Goal: Task Accomplishment & Management: Use online tool/utility

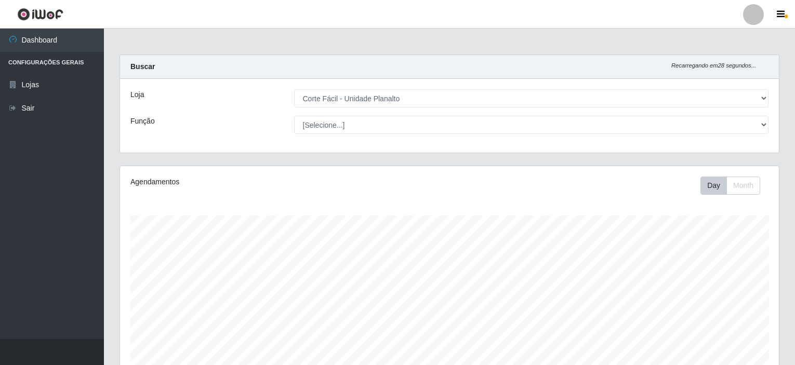
select select "202"
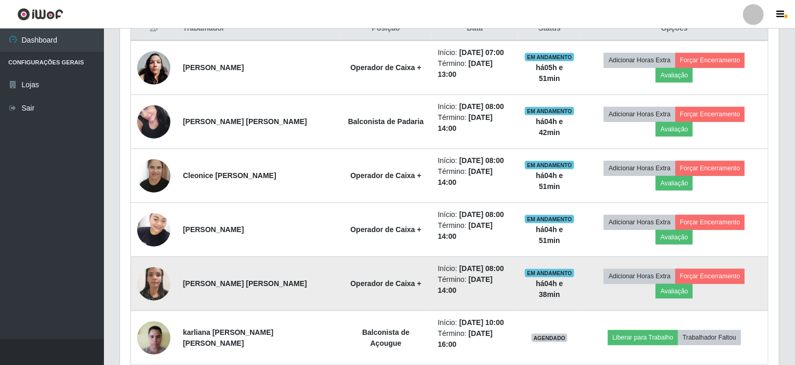
scroll to position [216, 659]
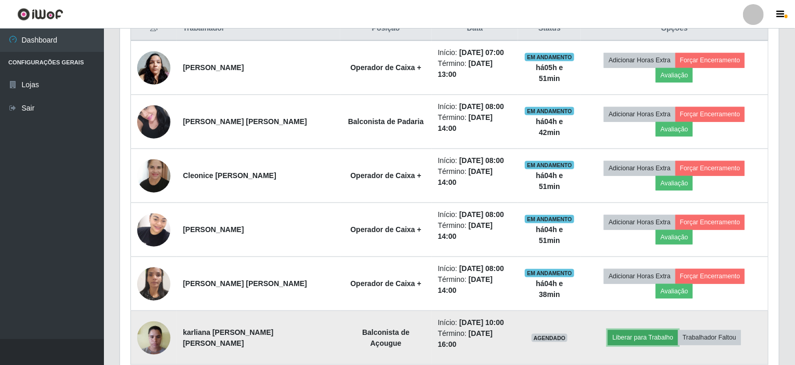
click at [643, 331] on button "Liberar para Trabalho" at bounding box center [643, 338] width 70 height 15
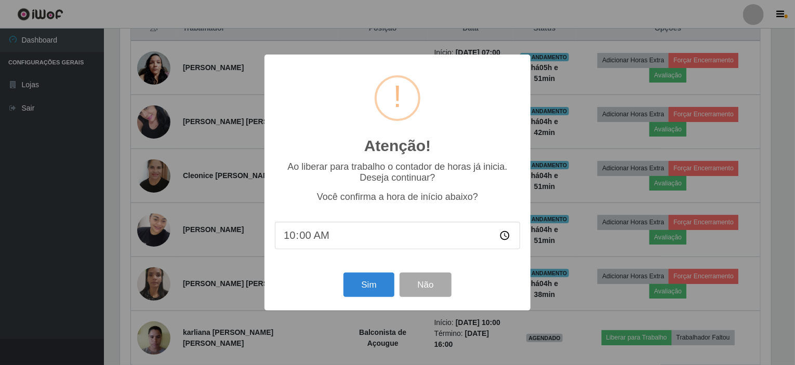
scroll to position [216, 655]
click at [369, 286] on button "Sim" at bounding box center [370, 285] width 50 height 24
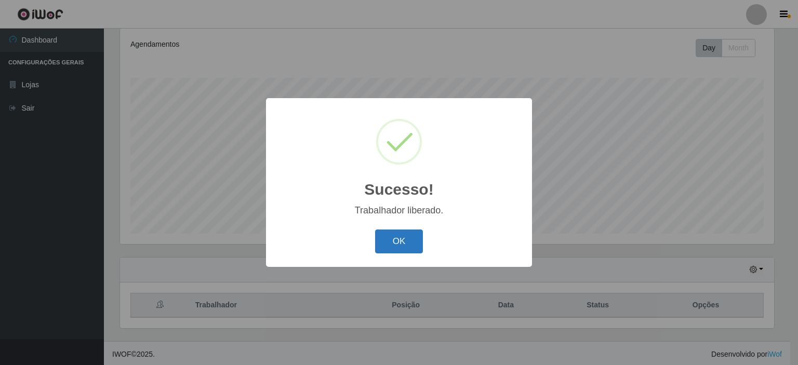
click at [386, 245] on button "OK" at bounding box center [399, 242] width 48 height 24
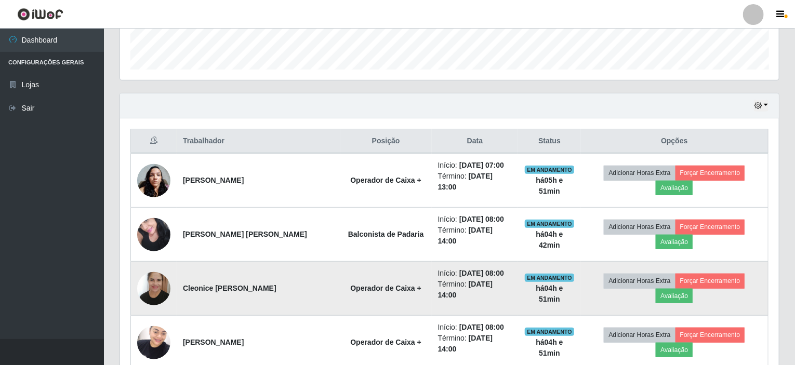
scroll to position [415, 0]
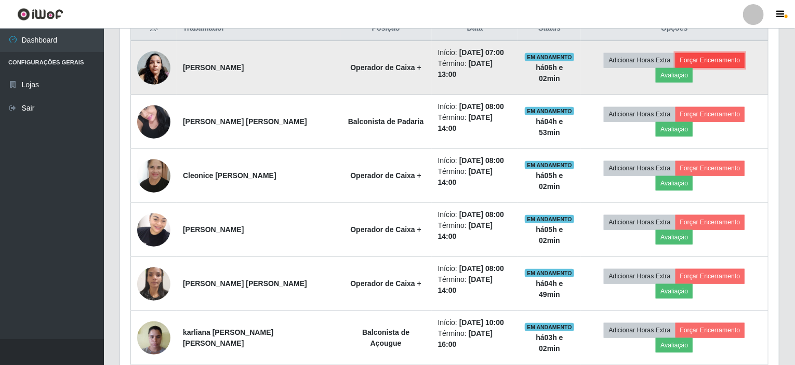
click at [688, 60] on button "Forçar Encerramento" at bounding box center [711, 60] width 70 height 15
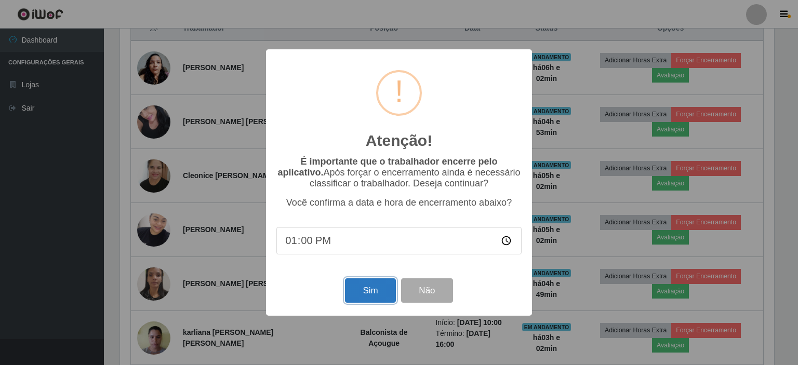
click at [374, 303] on button "Sim" at bounding box center [370, 291] width 50 height 24
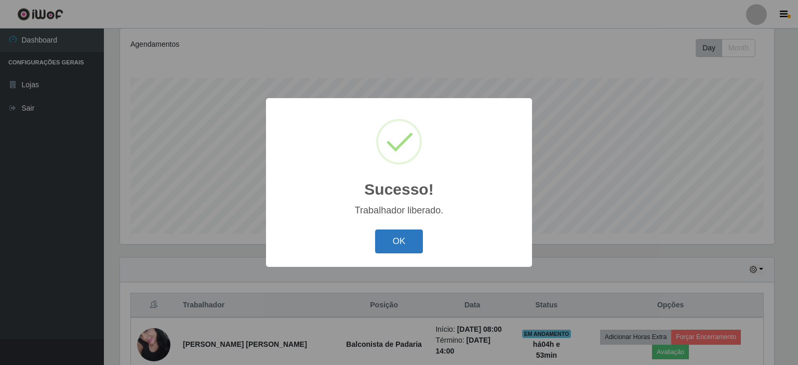
click at [401, 234] on button "OK" at bounding box center [399, 242] width 48 height 24
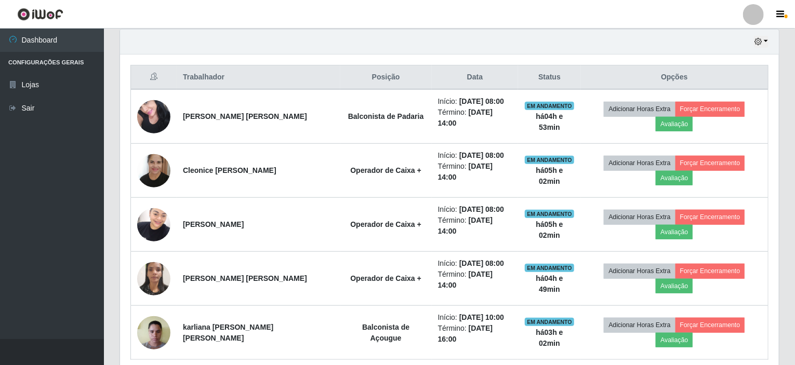
scroll to position [368, 0]
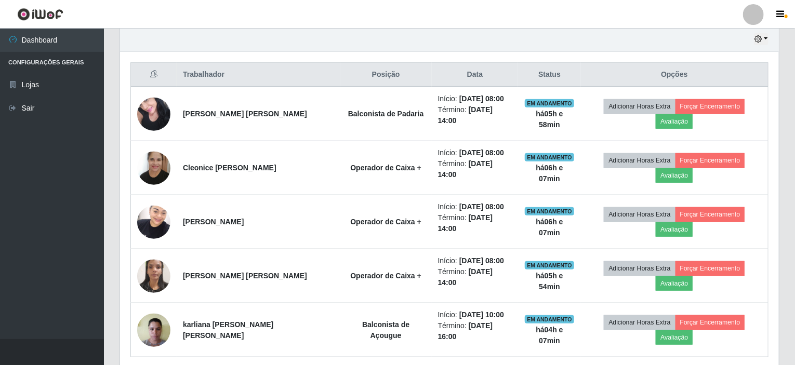
drag, startPoint x: 323, startPoint y: 116, endPoint x: 287, endPoint y: 42, distance: 82.3
click at [287, 42] on div "Hoje 1 dia 3 dias 1 Semana Não encerrados" at bounding box center [449, 39] width 659 height 25
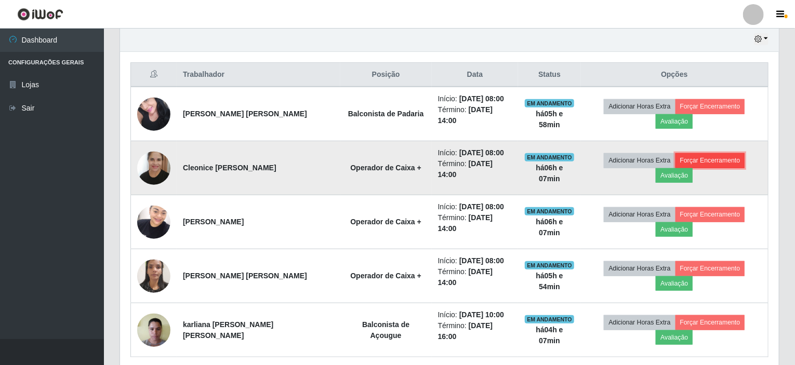
click at [692, 153] on button "Forçar Encerramento" at bounding box center [711, 160] width 70 height 15
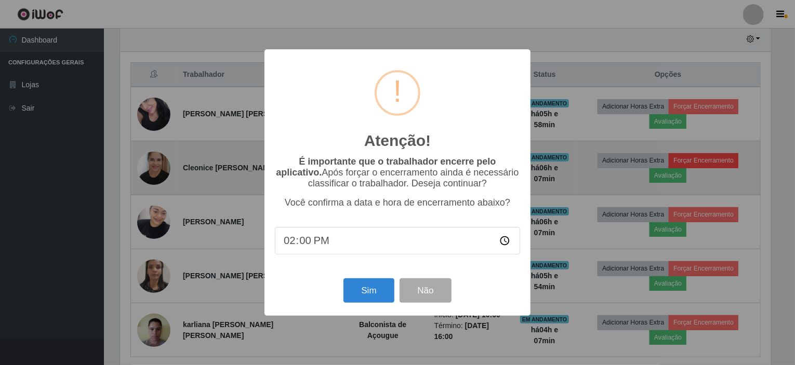
scroll to position [216, 655]
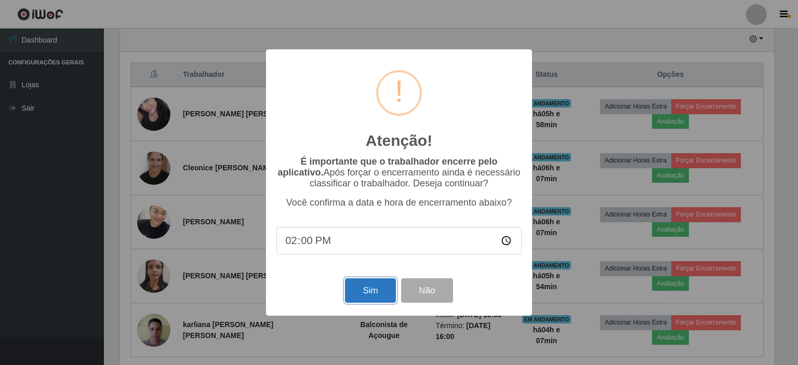
click at [358, 290] on button "Sim" at bounding box center [370, 291] width 50 height 24
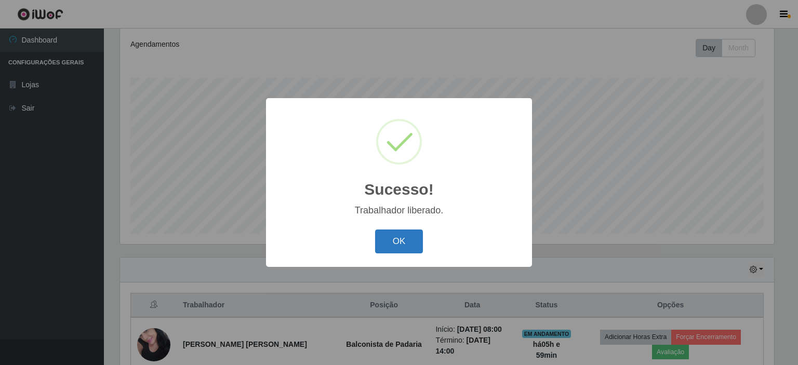
click at [407, 243] on button "OK" at bounding box center [399, 242] width 48 height 24
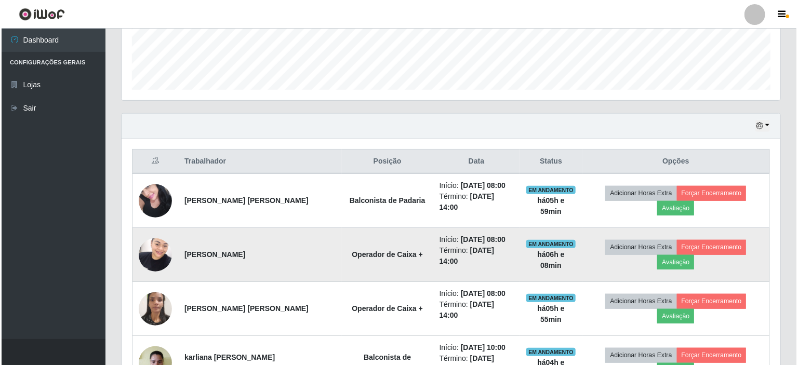
scroll to position [294, 0]
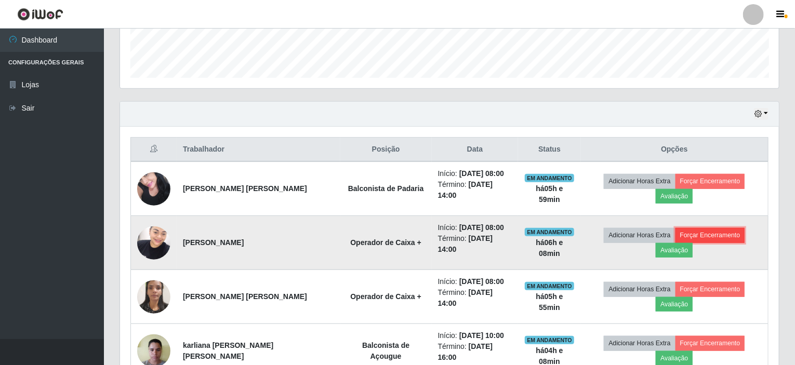
click at [676, 228] on button "Forçar Encerramento" at bounding box center [711, 235] width 70 height 15
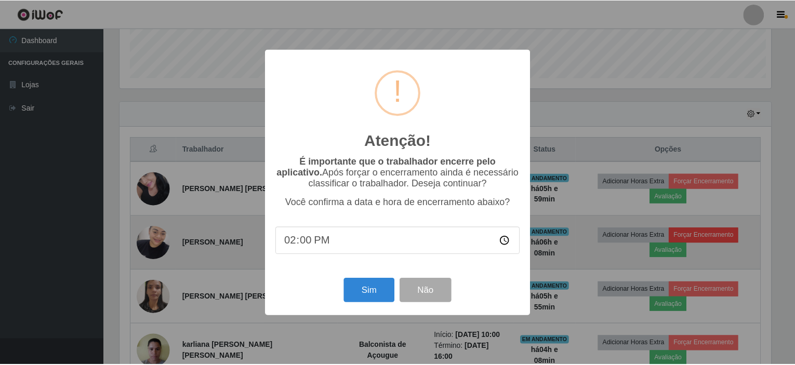
scroll to position [216, 655]
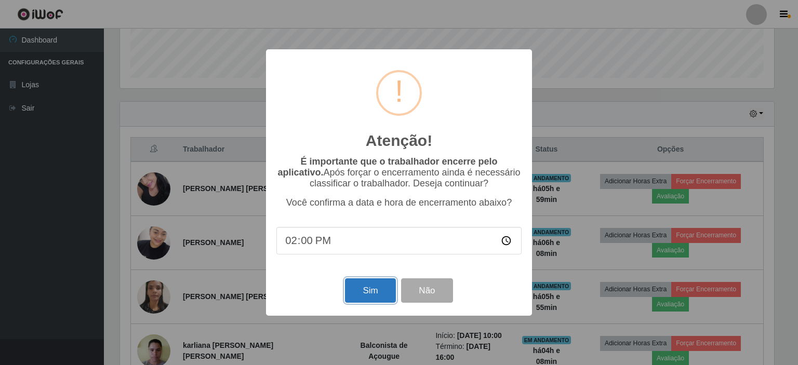
click at [371, 288] on button "Sim" at bounding box center [370, 291] width 50 height 24
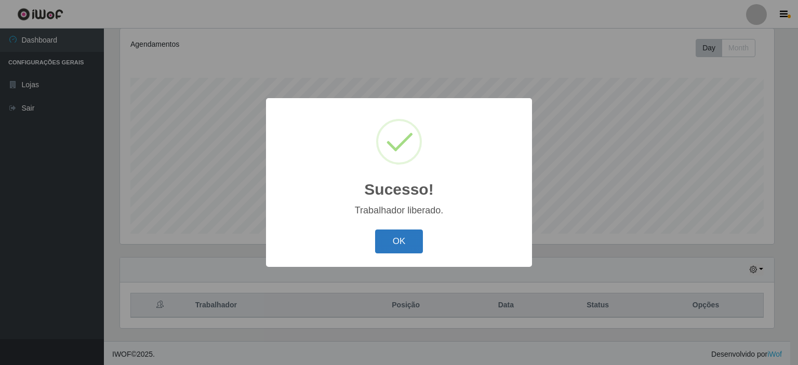
click at [400, 241] on button "OK" at bounding box center [399, 242] width 48 height 24
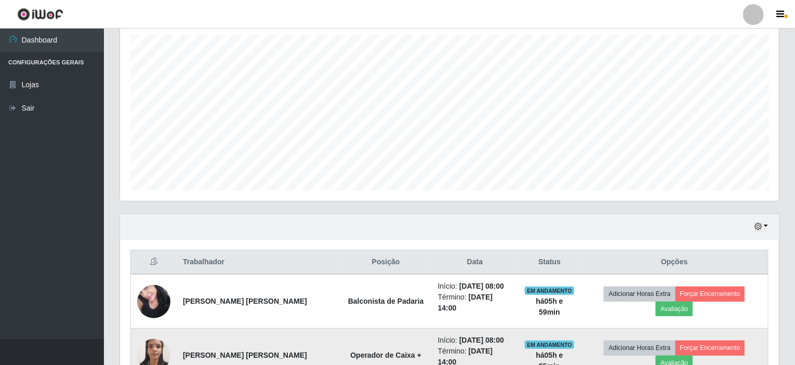
scroll to position [276, 0]
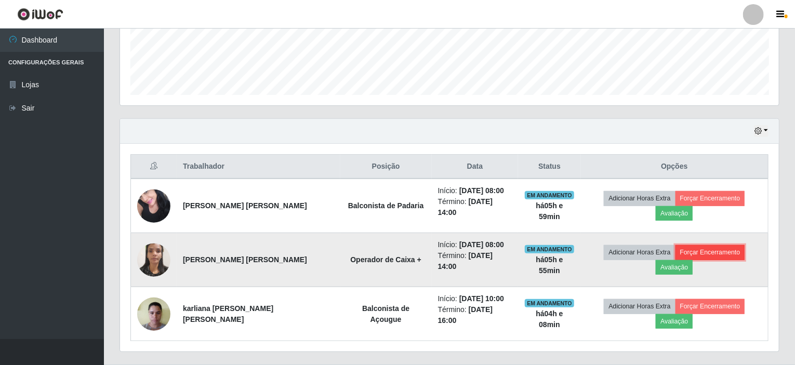
click at [676, 247] on button "Forçar Encerramento" at bounding box center [711, 252] width 70 height 15
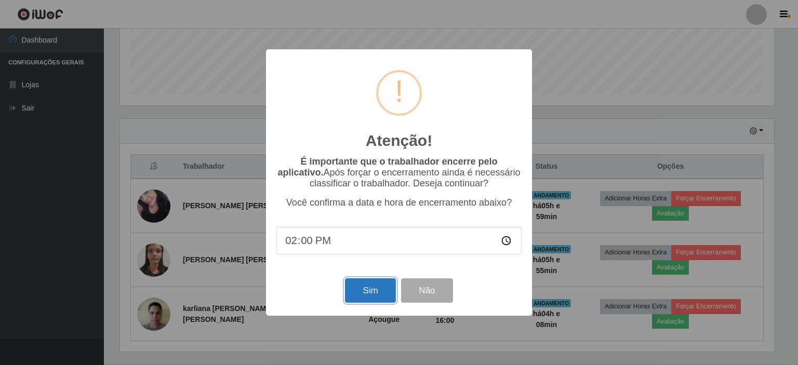
click at [369, 289] on button "Sim" at bounding box center [370, 291] width 50 height 24
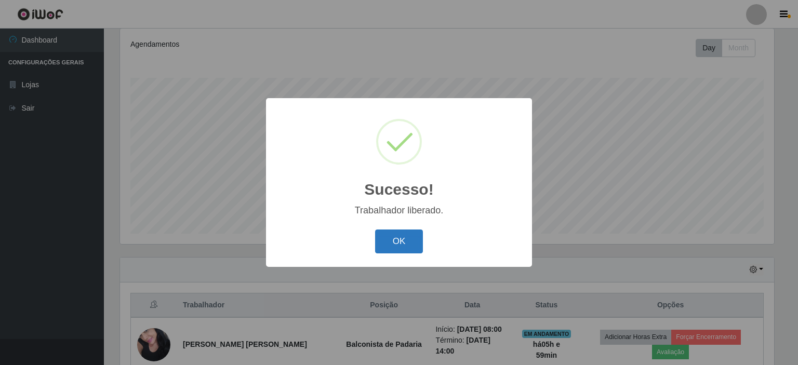
click at [384, 251] on button "OK" at bounding box center [399, 242] width 48 height 24
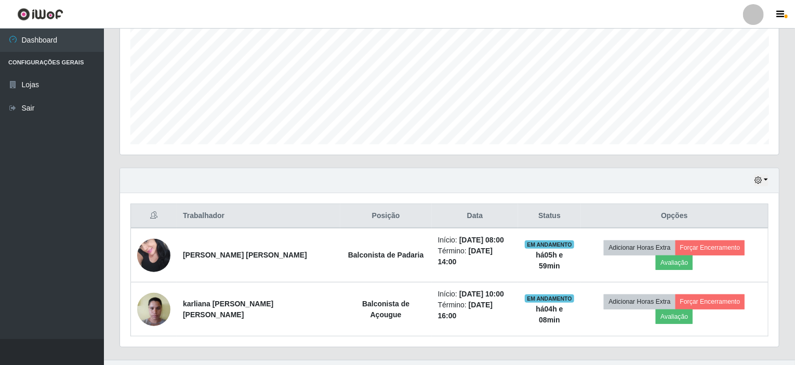
scroll to position [230, 0]
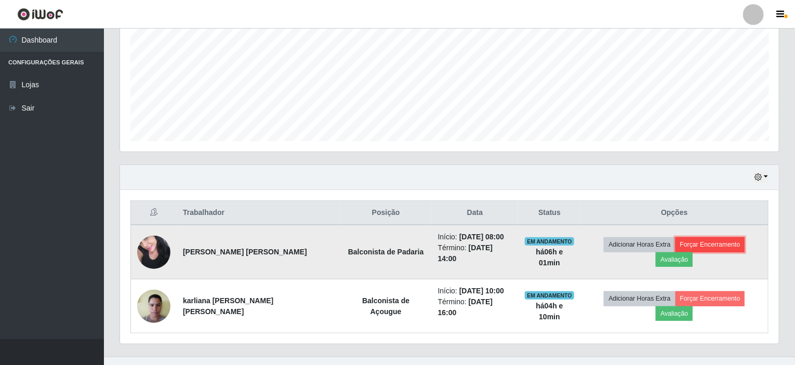
click at [680, 249] on button "Forçar Encerramento" at bounding box center [711, 245] width 70 height 15
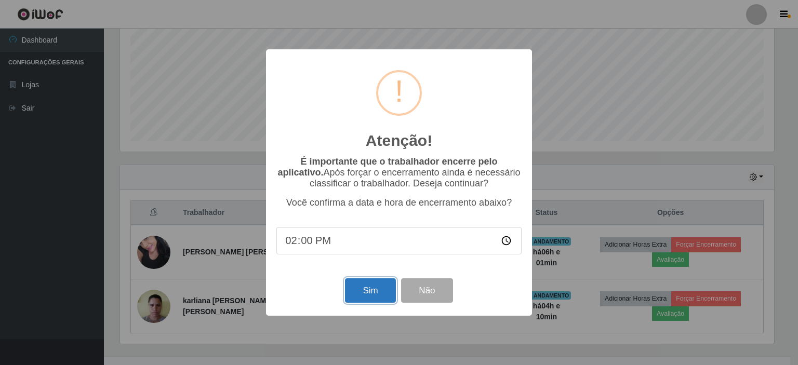
click at [350, 289] on button "Sim" at bounding box center [370, 291] width 50 height 24
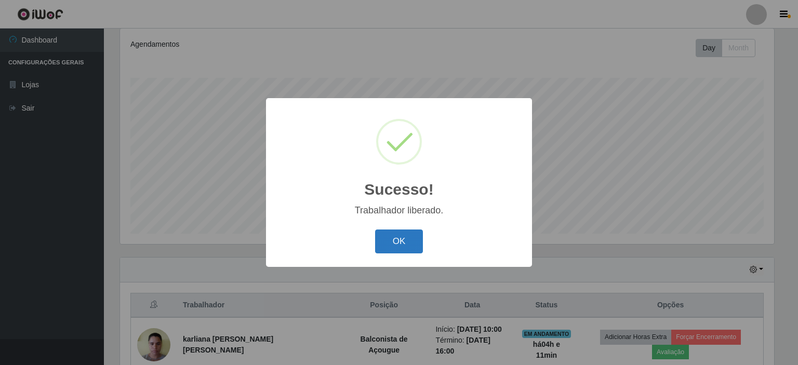
click at [398, 249] on button "OK" at bounding box center [399, 242] width 48 height 24
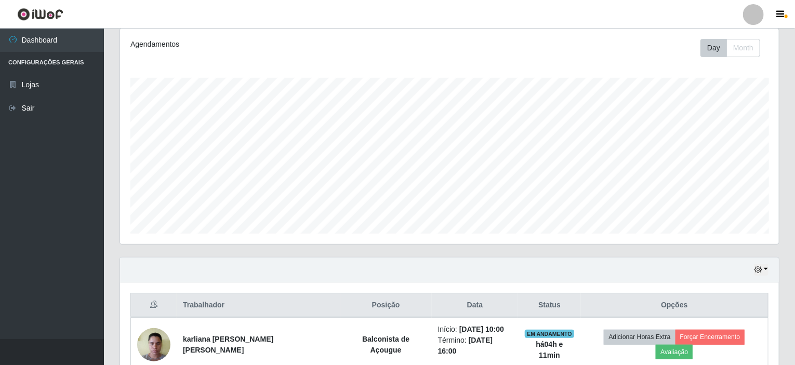
scroll to position [216, 659]
